Goal: Task Accomplishment & Management: Complete application form

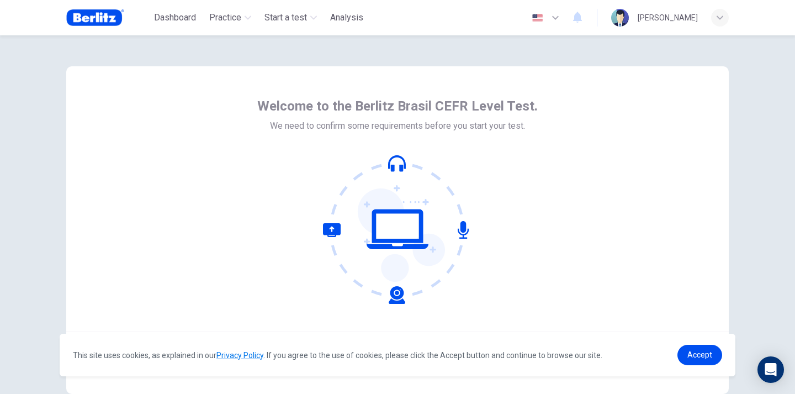
click at [309, 140] on div "Welcome to the Berlitz Brasil CEFR Level Test. We need to confirm some requirem…" at bounding box center [397, 200] width 280 height 206
click at [687, 359] on link "Accept" at bounding box center [699, 354] width 45 height 20
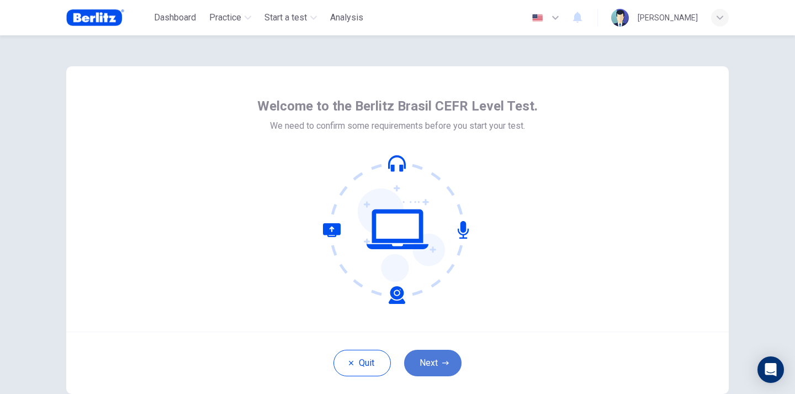
click at [413, 365] on button "Next" at bounding box center [432, 362] width 57 height 26
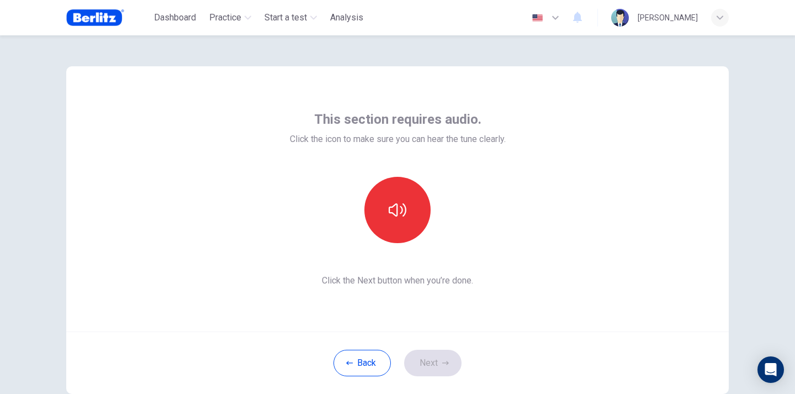
scroll to position [28, 0]
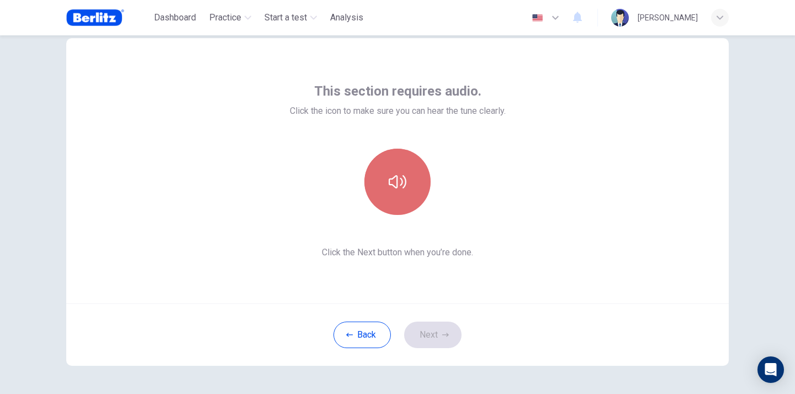
click at [391, 179] on icon "button" at bounding box center [398, 182] width 18 height 18
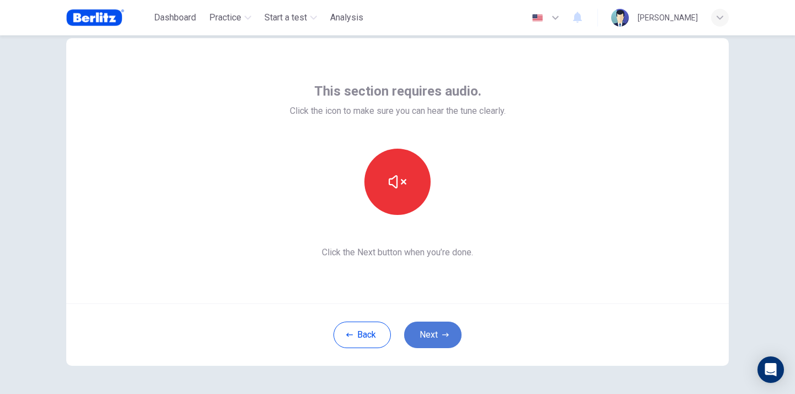
click at [423, 337] on button "Next" at bounding box center [432, 334] width 57 height 26
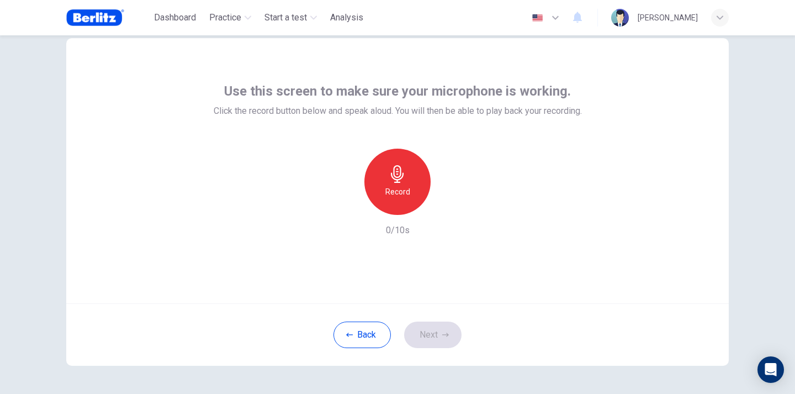
click at [379, 187] on div "Record" at bounding box center [397, 181] width 66 height 66
click at [441, 214] on div "button" at bounding box center [448, 206] width 18 height 18
click at [432, 336] on button "Next" at bounding box center [432, 334] width 57 height 26
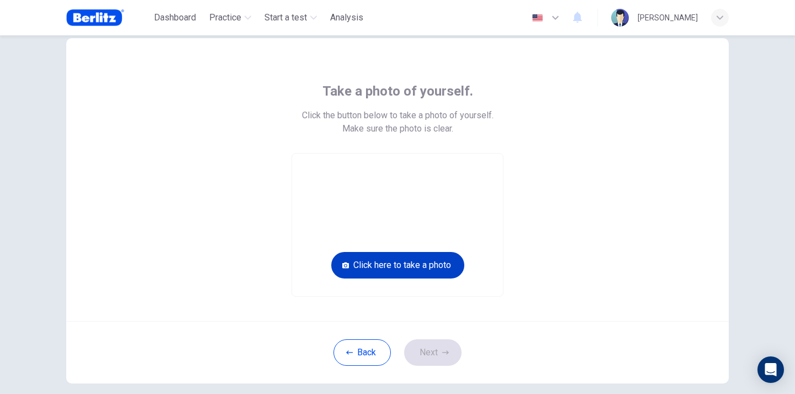
click at [392, 268] on button "Click here to take a photo" at bounding box center [397, 265] width 133 height 26
click at [369, 267] on button "Click here to take a photo" at bounding box center [397, 265] width 133 height 26
click at [253, 339] on div "Back Next" at bounding box center [397, 352] width 662 height 62
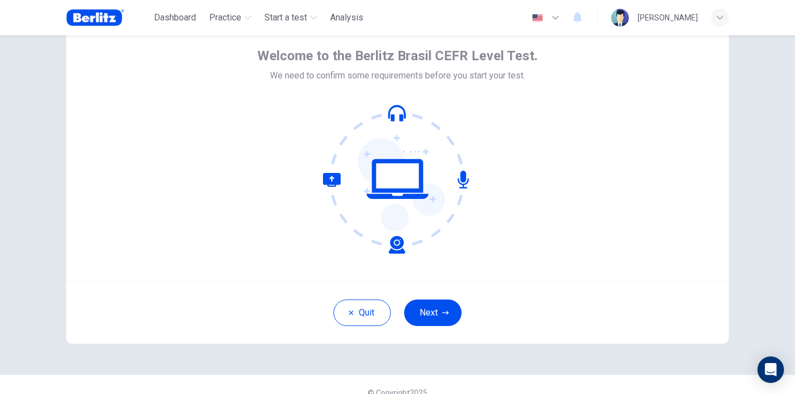
scroll to position [53, 0]
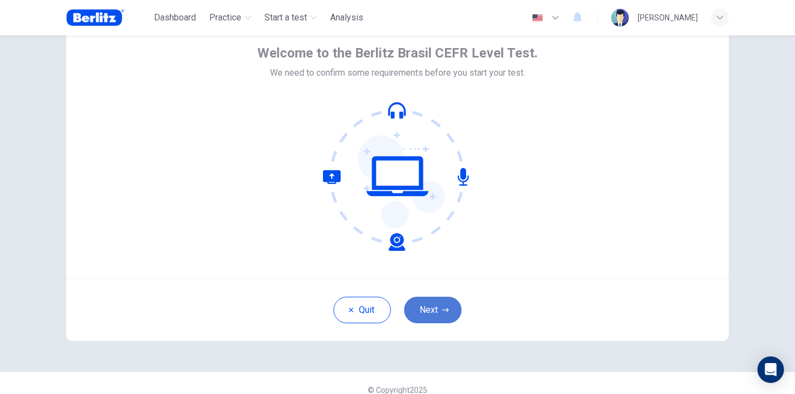
click at [428, 313] on button "Next" at bounding box center [432, 309] width 57 height 26
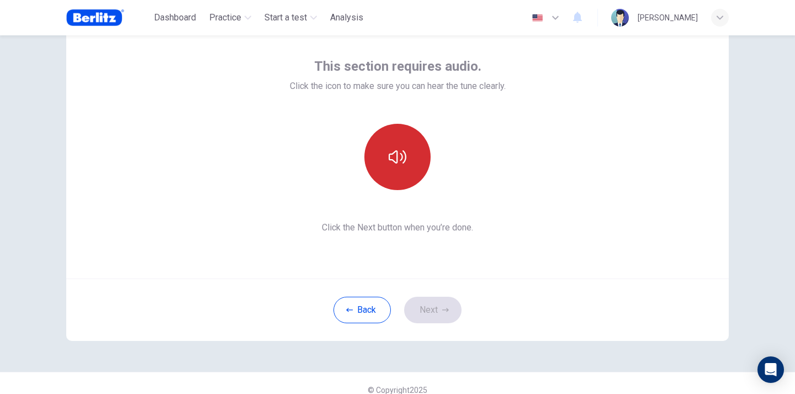
click at [391, 166] on button "button" at bounding box center [397, 157] width 66 height 66
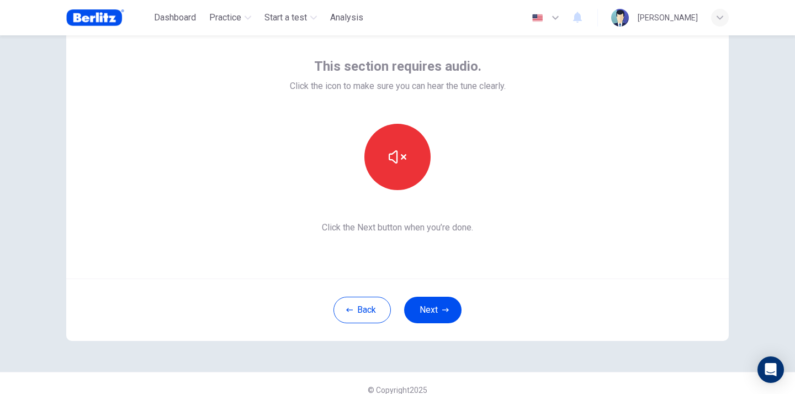
click at [434, 325] on div "Back Next" at bounding box center [397, 309] width 662 height 62
click at [433, 314] on button "Next" at bounding box center [432, 309] width 57 height 26
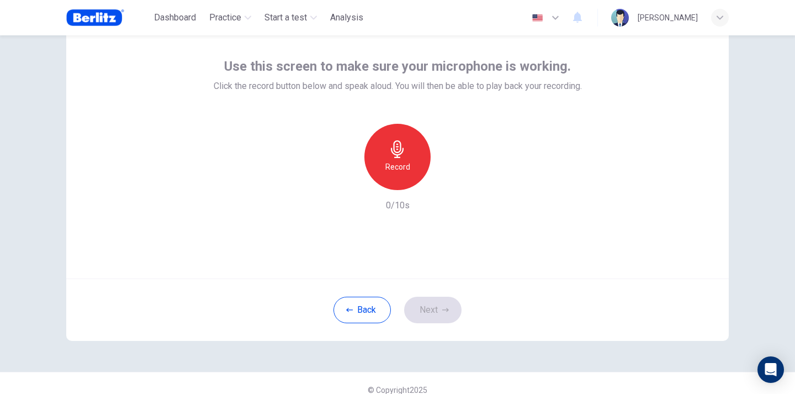
click at [399, 161] on h6 "Record" at bounding box center [397, 166] width 25 height 13
click at [390, 148] on icon "button" at bounding box center [398, 149] width 18 height 18
click at [389, 156] on icon "button" at bounding box center [398, 149] width 18 height 18
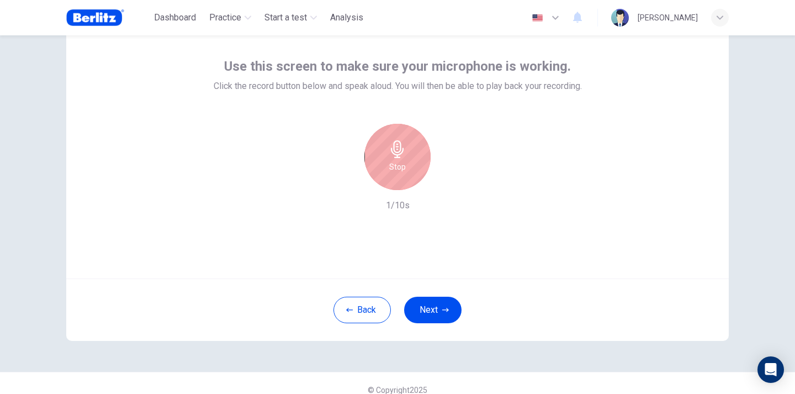
click at [394, 158] on div "Stop" at bounding box center [397, 157] width 66 height 66
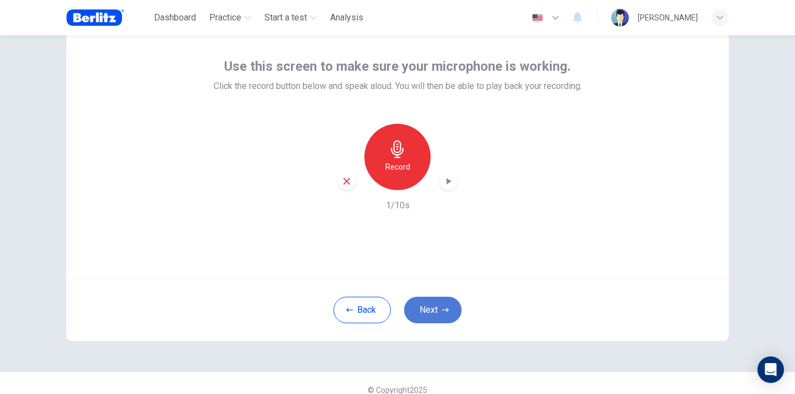
click at [431, 305] on button "Next" at bounding box center [432, 309] width 57 height 26
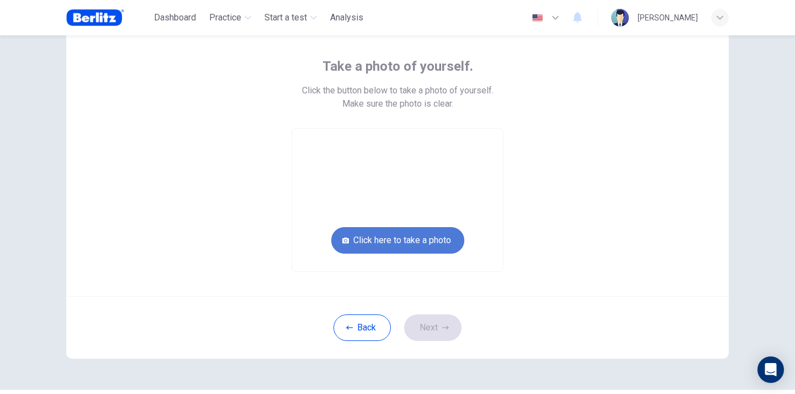
click at [389, 240] on button "Click here to take a photo" at bounding box center [397, 240] width 133 height 26
click at [260, 158] on div "Take a photo of yourself. Click the button below to take a photo of yourself. M…" at bounding box center [397, 164] width 499 height 214
click at [428, 185] on video at bounding box center [397, 200] width 211 height 142
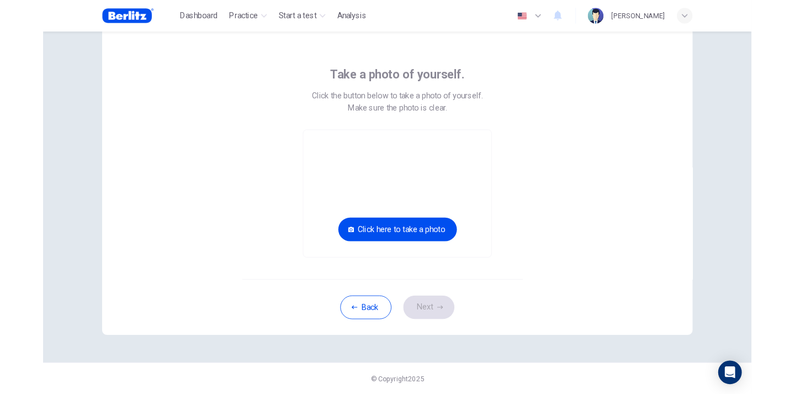
scroll to position [0, 0]
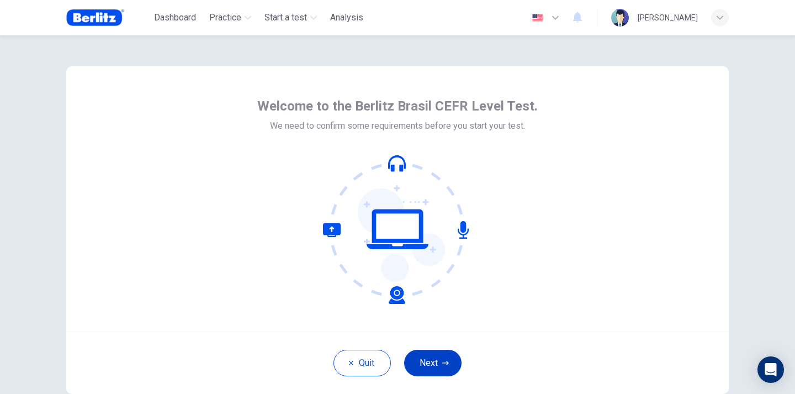
click at [431, 364] on button "Next" at bounding box center [432, 362] width 57 height 26
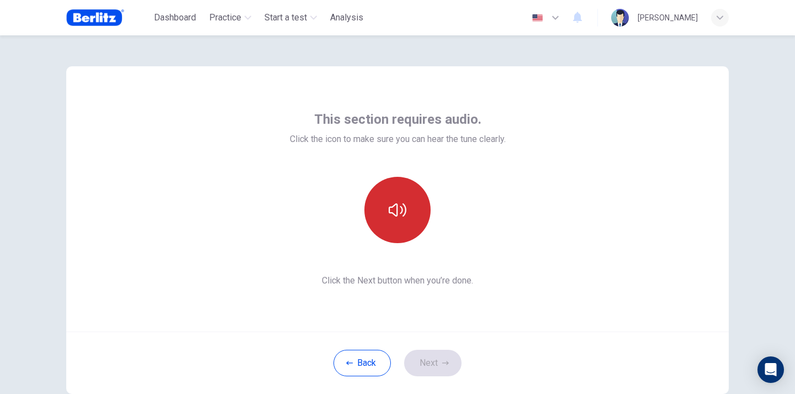
click at [395, 206] on icon "button" at bounding box center [398, 210] width 18 height 18
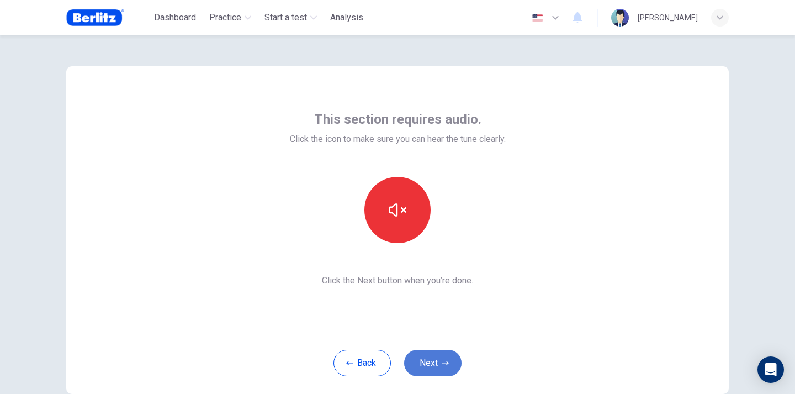
click at [437, 360] on button "Next" at bounding box center [432, 362] width 57 height 26
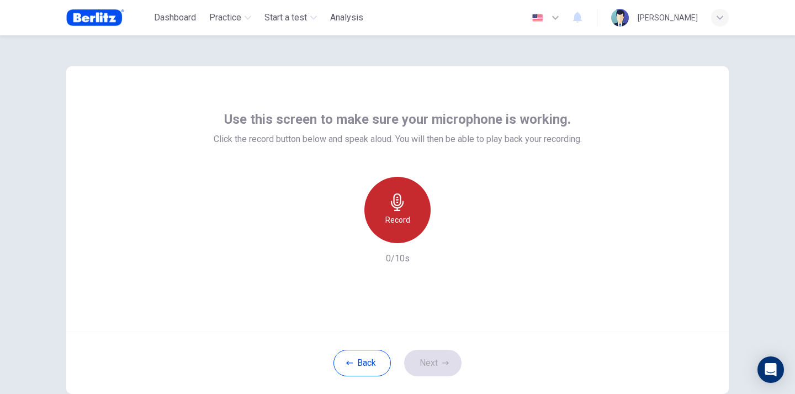
click at [398, 206] on icon "button" at bounding box center [398, 202] width 18 height 18
click at [400, 216] on h6 "Stop" at bounding box center [397, 219] width 17 height 13
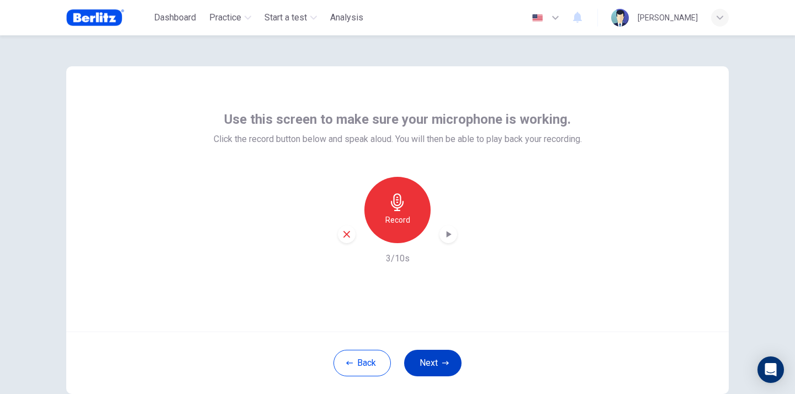
click at [431, 366] on button "Next" at bounding box center [432, 362] width 57 height 26
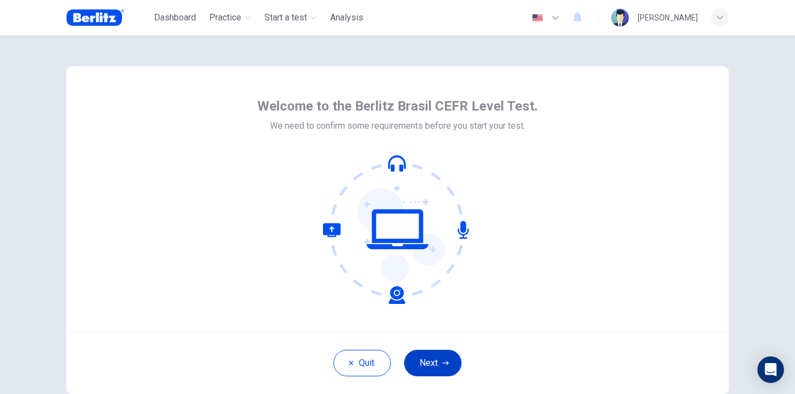
click at [439, 358] on button "Next" at bounding box center [432, 362] width 57 height 26
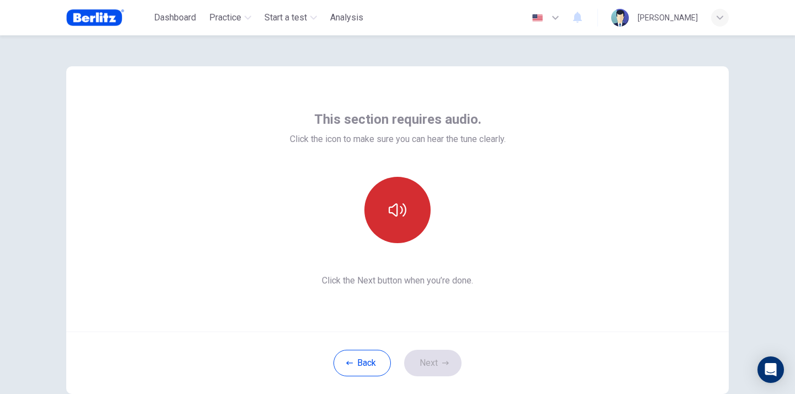
click at [398, 190] on button "button" at bounding box center [397, 210] width 66 height 66
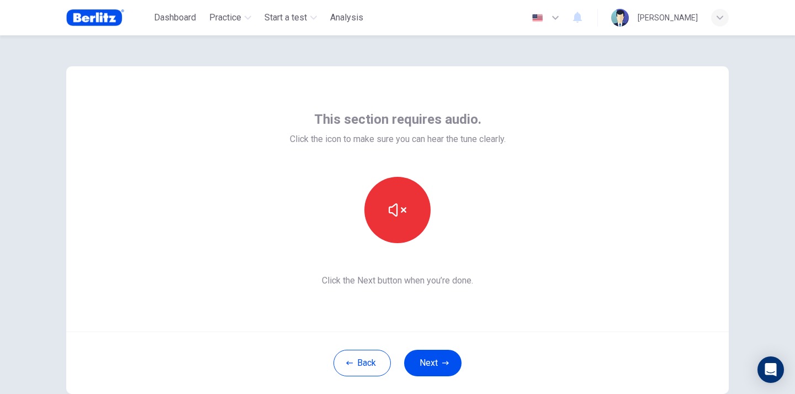
click at [420, 382] on div "Back Next" at bounding box center [397, 362] width 662 height 62
click at [421, 371] on button "Next" at bounding box center [432, 362] width 57 height 26
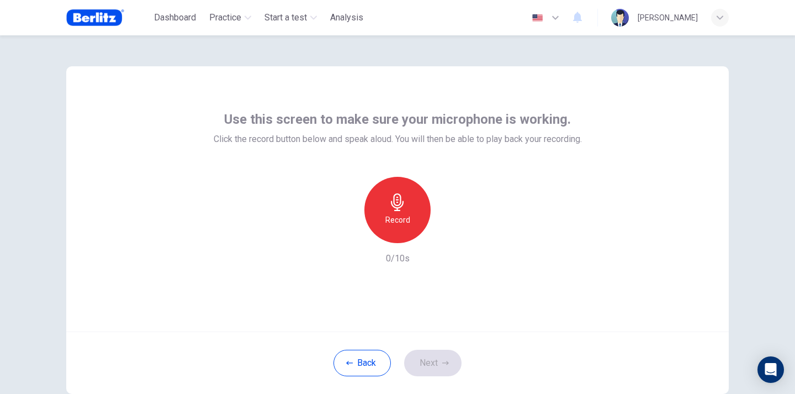
click at [392, 215] on h6 "Record" at bounding box center [397, 219] width 25 height 13
click at [396, 222] on h6 "Stop" at bounding box center [397, 219] width 17 height 13
click at [434, 385] on div "Back Next" at bounding box center [397, 362] width 662 height 62
click at [433, 363] on button "Next" at bounding box center [432, 362] width 57 height 26
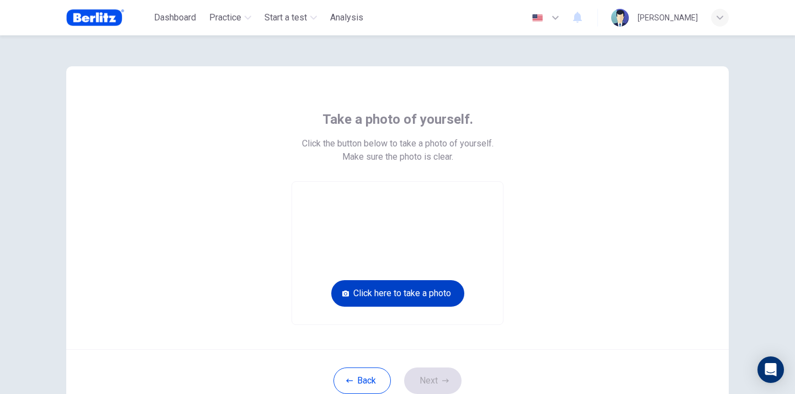
click at [402, 291] on button "Click here to take a photo" at bounding box center [397, 293] width 133 height 26
click at [656, 297] on div "Take a photo of yourself. Click the button below to take a photo of yourself. M…" at bounding box center [397, 207] width 662 height 283
